Goal: Find contact information: Find contact information

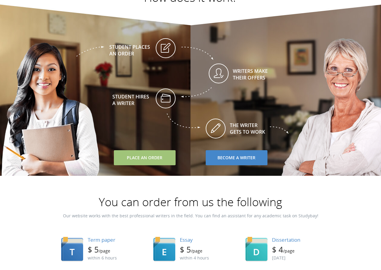
scroll to position [1093, 0]
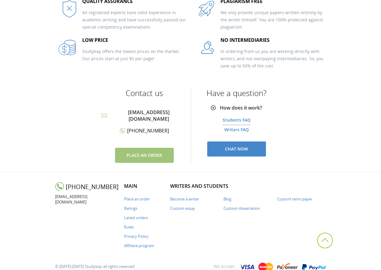
drag, startPoint x: 114, startPoint y: 179, endPoint x: 64, endPoint y: 183, distance: 49.2
click at [64, 183] on div "[PHONE_NUMBER]" at bounding box center [87, 187] width 64 height 8
copy span "[PHONE_NUMBER]"
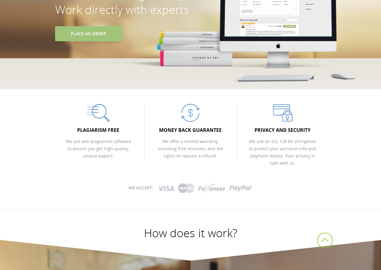
scroll to position [0, 0]
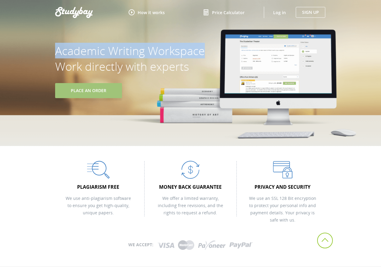
drag, startPoint x: 50, startPoint y: 46, endPoint x: 203, endPoint y: 49, distance: 152.7
click at [203, 49] on div "Academic Writing Workspace Work directly with experts Place An Order" at bounding box center [190, 61] width 295 height 73
copy h1 "Academic Writing Workspace"
